Goal: Find specific page/section: Find specific page/section

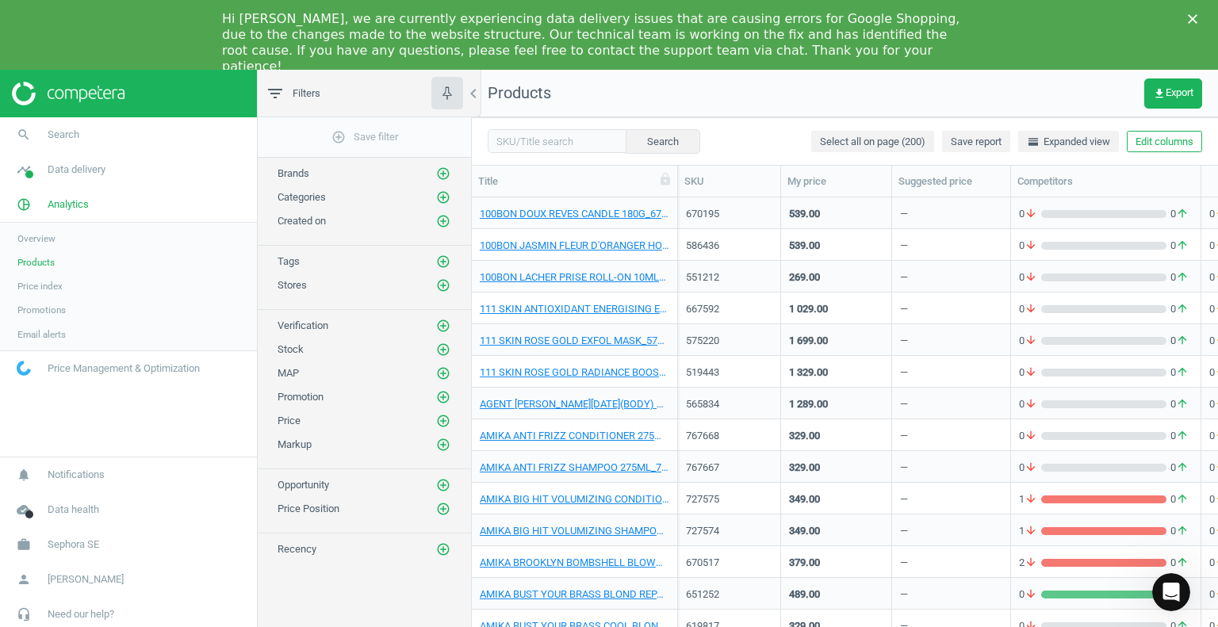
scroll to position [446, 734]
click at [536, 139] on input "text" at bounding box center [557, 141] width 139 height 24
paste input "581302"
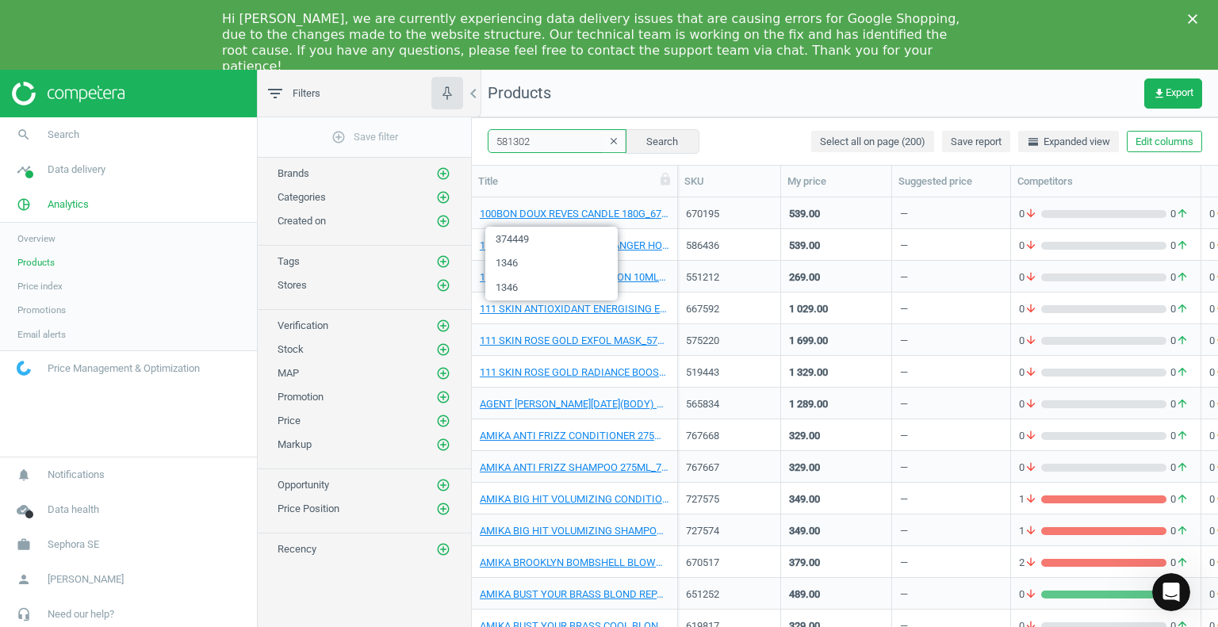
type input "581302"
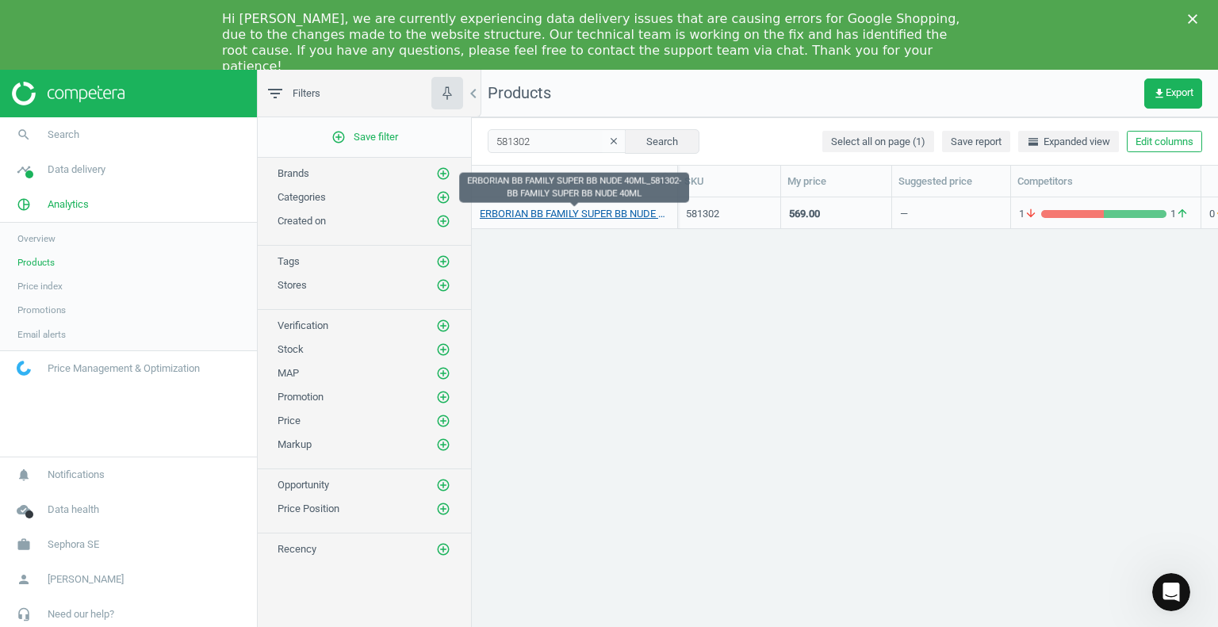
click at [610, 216] on link "ERBORIAN BB FAMILY SUPER BB NUDE 40ML_581302-BB FAMILY SUPER BB NUDE 40ML" at bounding box center [575, 214] width 190 height 14
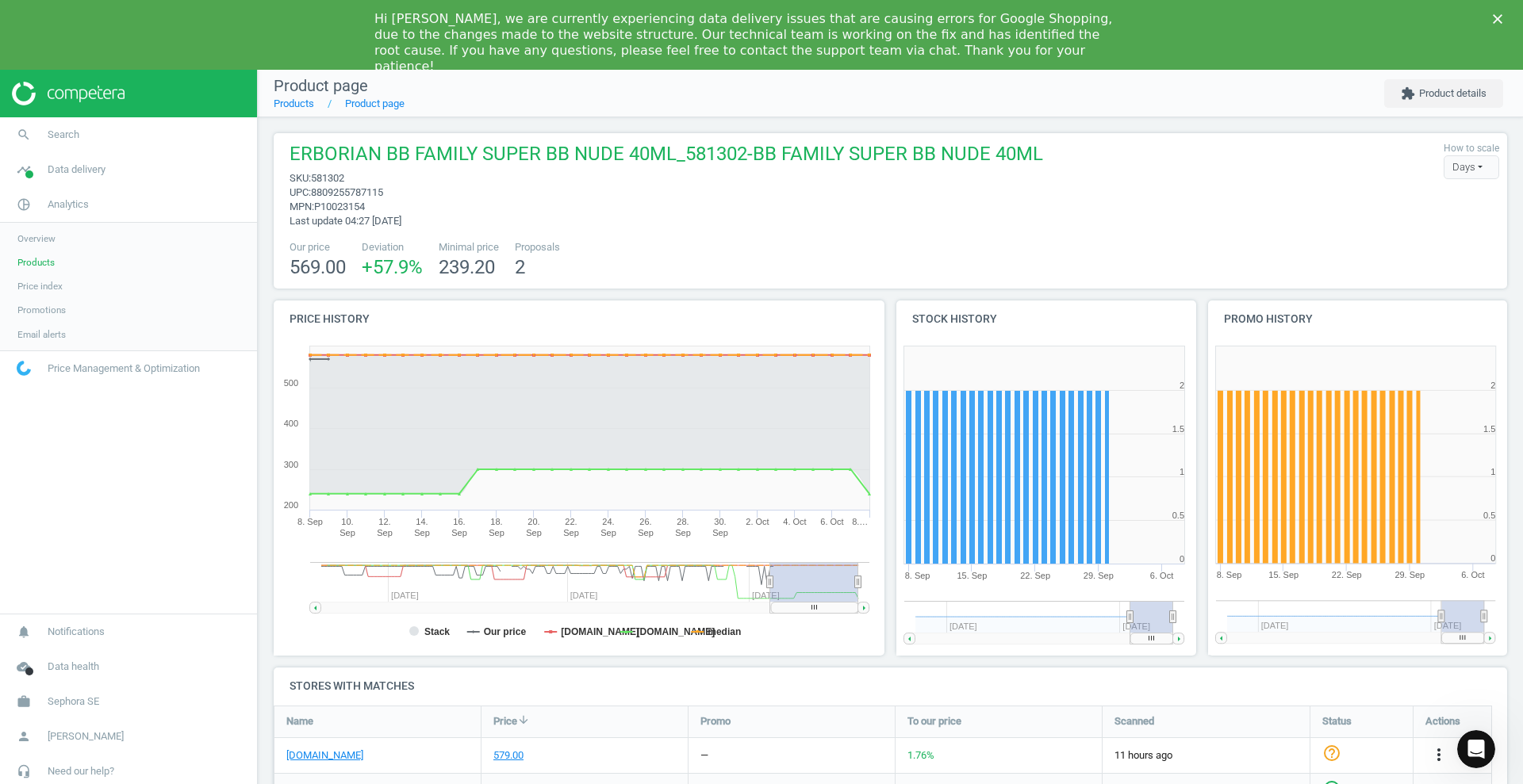
click at [332, 178] on span "581302" at bounding box center [327, 178] width 33 height 12
copy span "581302"
